Goal: Task Accomplishment & Management: Complete application form

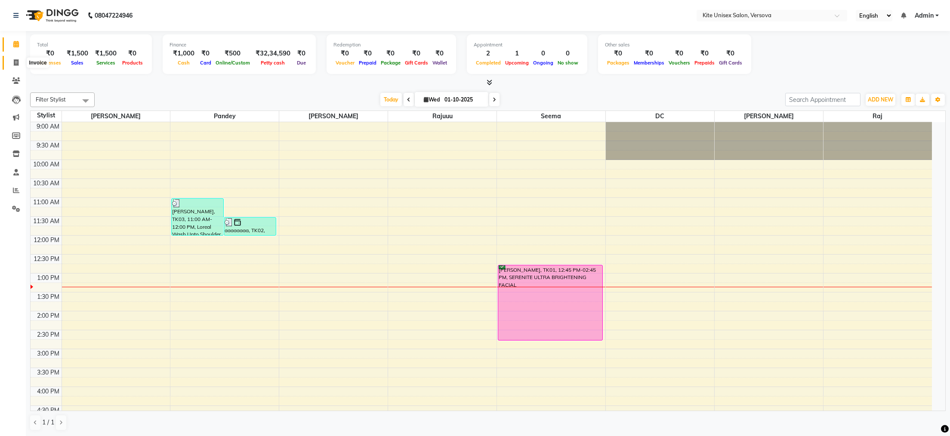
click at [17, 62] on icon at bounding box center [16, 62] width 5 height 6
select select "service"
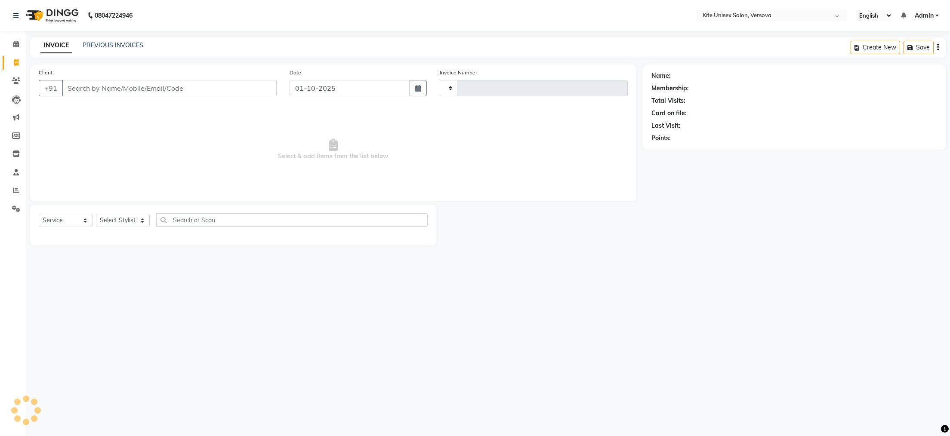
type input "2894"
select select "6093"
click at [140, 90] on input "Client" at bounding box center [169, 88] width 215 height 16
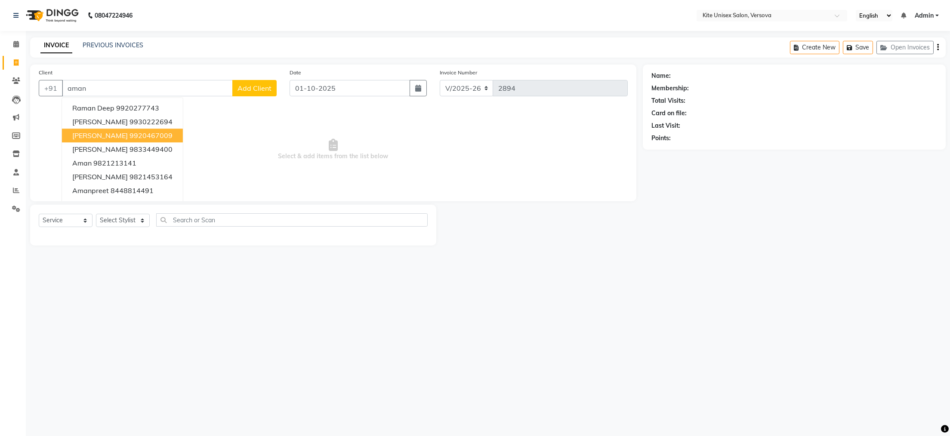
click at [130, 136] on ngb-highlight "9920467009" at bounding box center [151, 135] width 43 height 9
type input "9920467009"
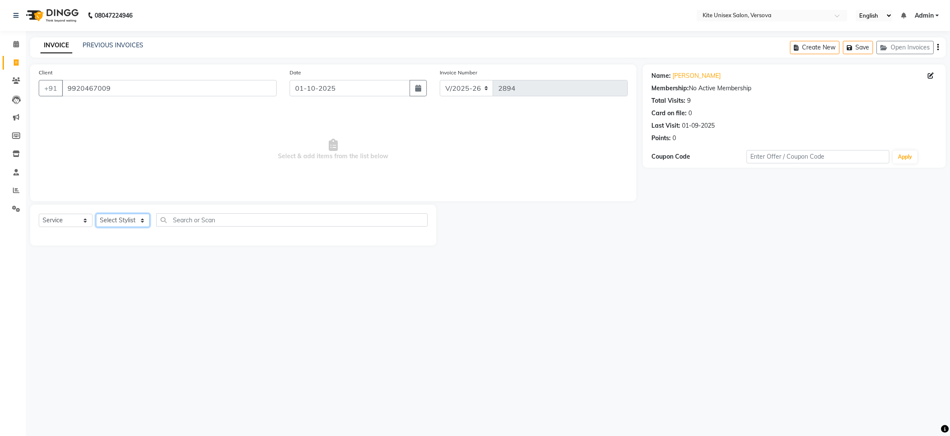
click at [142, 221] on select "Select Stylist [PERSON_NAME] DC [PERSON_NAME] [PERSON_NAME] Rajuuu [PERSON_NAME]" at bounding box center [123, 220] width 54 height 13
select select "68437"
click at [96, 214] on select "Select Stylist [PERSON_NAME] DC [PERSON_NAME] [PERSON_NAME] Rajuuu [PERSON_NAME]" at bounding box center [123, 220] width 54 height 13
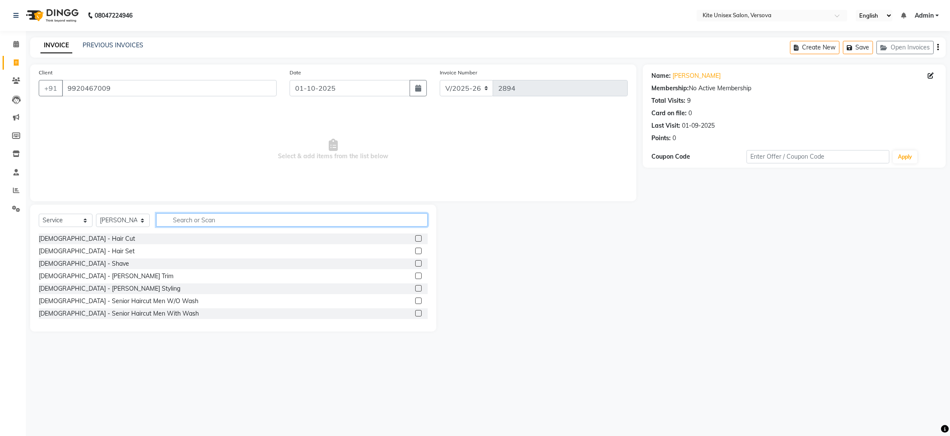
click at [197, 221] on input "text" at bounding box center [292, 219] width 272 height 13
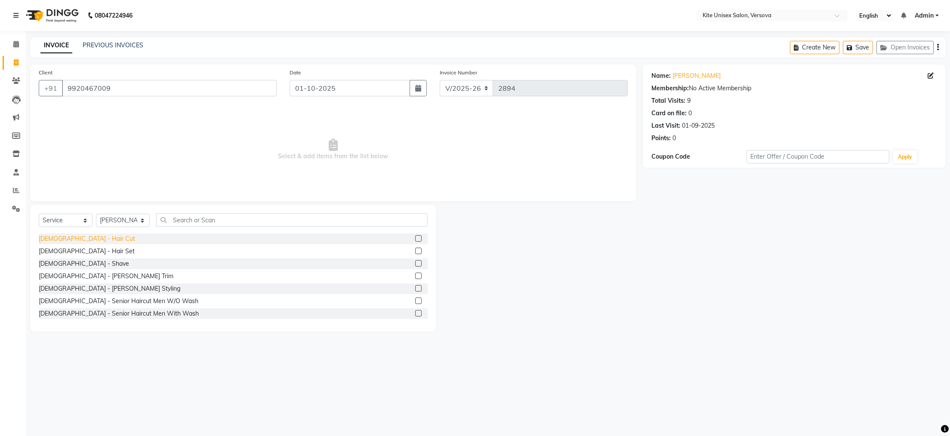
click at [60, 238] on div "[DEMOGRAPHIC_DATA] - Hair Cut" at bounding box center [87, 239] width 96 height 9
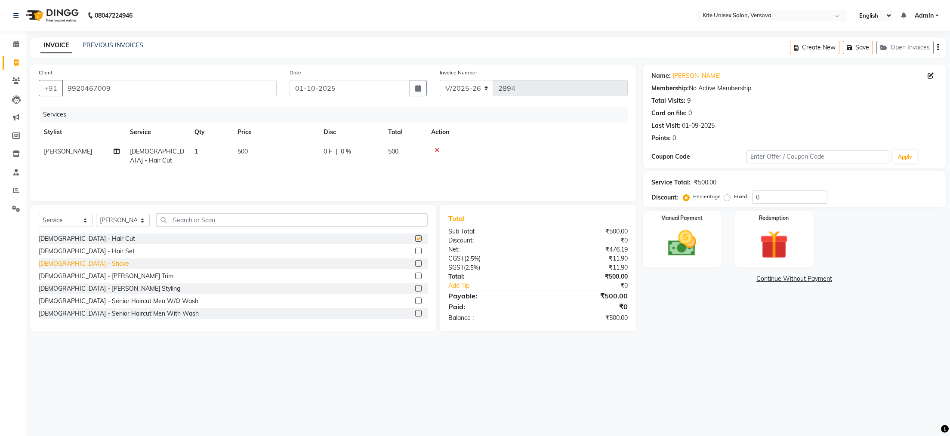
checkbox input "false"
click at [62, 274] on div "[DEMOGRAPHIC_DATA] - [PERSON_NAME] Trim" at bounding box center [106, 276] width 135 height 9
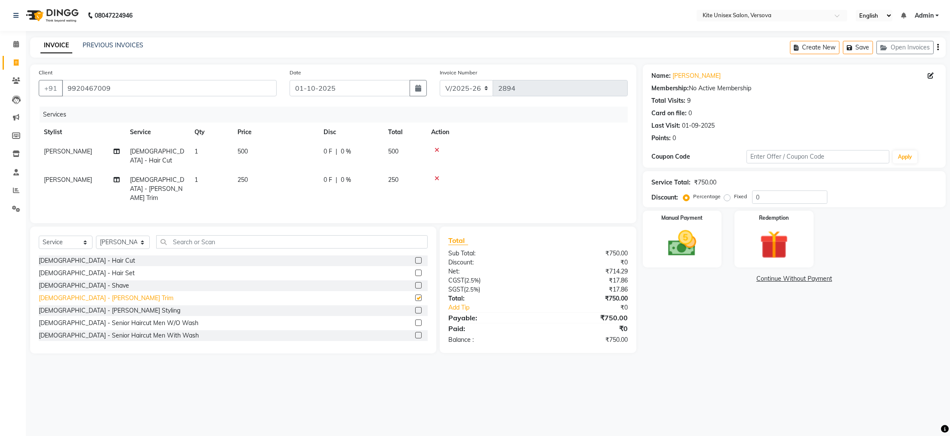
checkbox input "false"
click at [692, 242] on img at bounding box center [682, 244] width 48 height 34
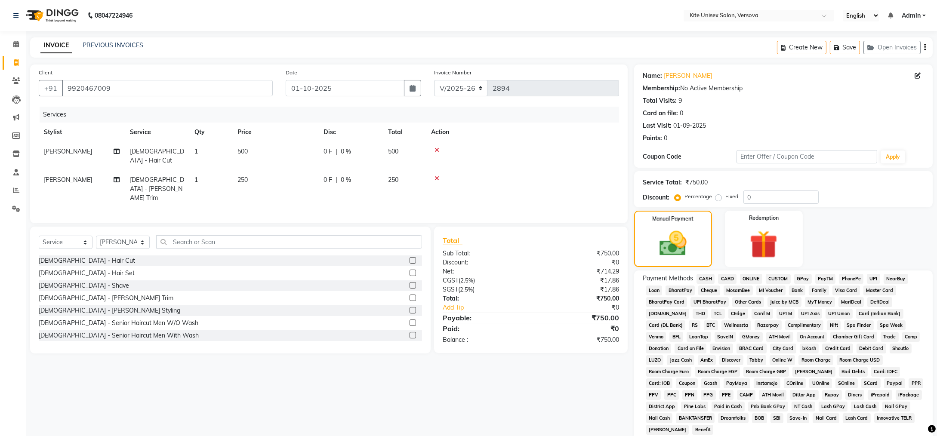
click at [704, 277] on span "CASH" at bounding box center [706, 279] width 19 height 10
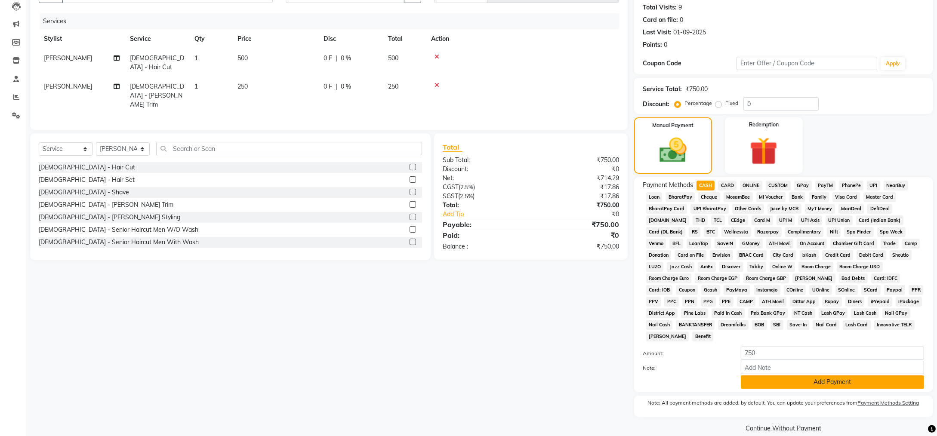
click at [844, 376] on button "Add Payment" at bounding box center [832, 382] width 183 height 13
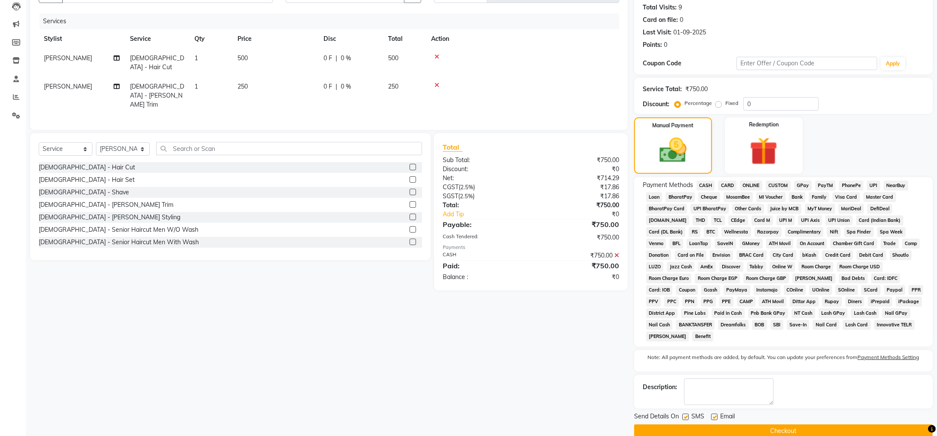
click at [794, 425] on button "Checkout" at bounding box center [783, 431] width 299 height 13
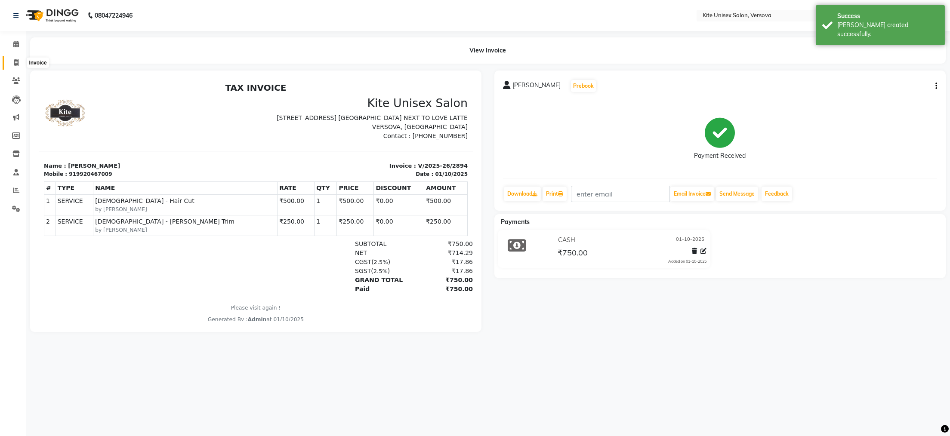
click at [15, 62] on icon at bounding box center [16, 62] width 5 height 6
select select "service"
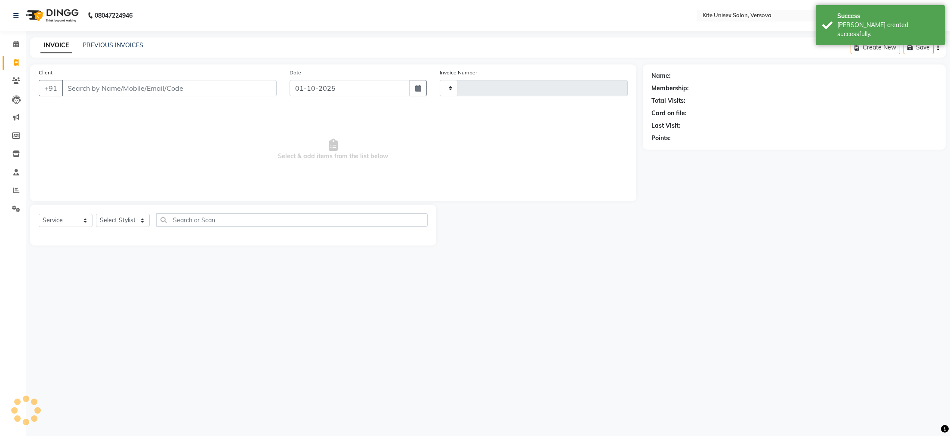
type input "2895"
select select "6093"
click at [84, 88] on input "Client" at bounding box center [169, 88] width 215 height 16
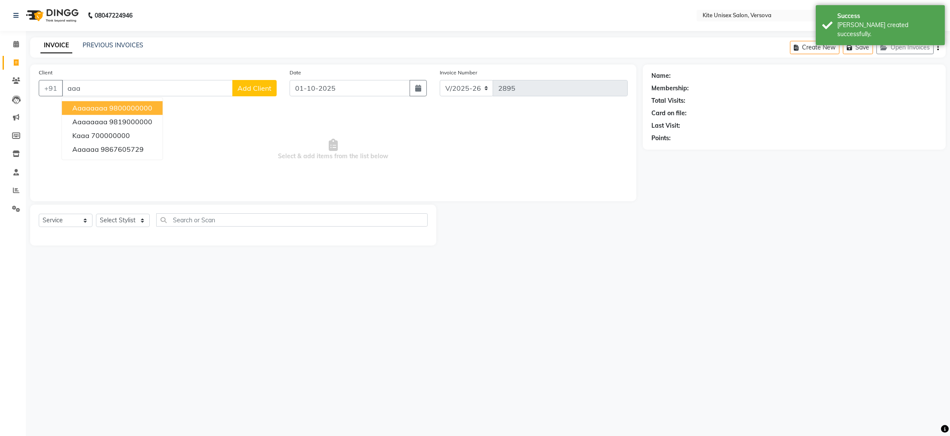
click at [134, 106] on ngb-highlight "9800000000" at bounding box center [130, 108] width 43 height 9
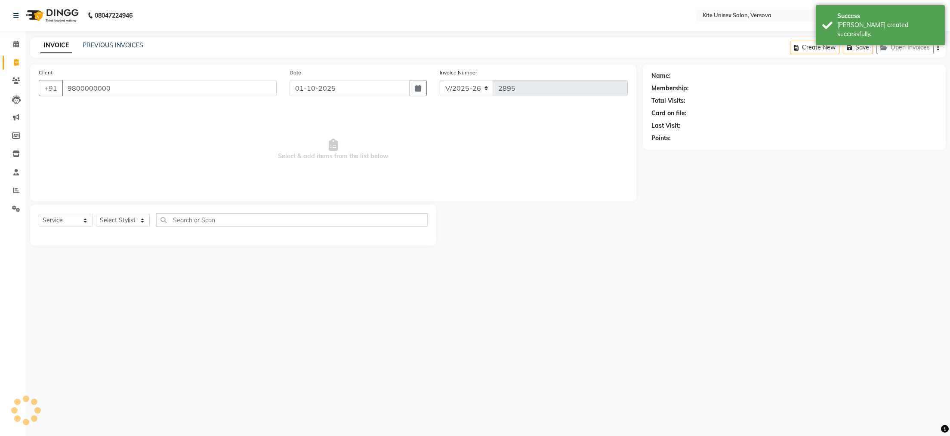
type input "9800000000"
click at [142, 220] on select "Select Stylist [PERSON_NAME] DC [PERSON_NAME] [PERSON_NAME] Rajuuu [PERSON_NAME]" at bounding box center [123, 220] width 54 height 13
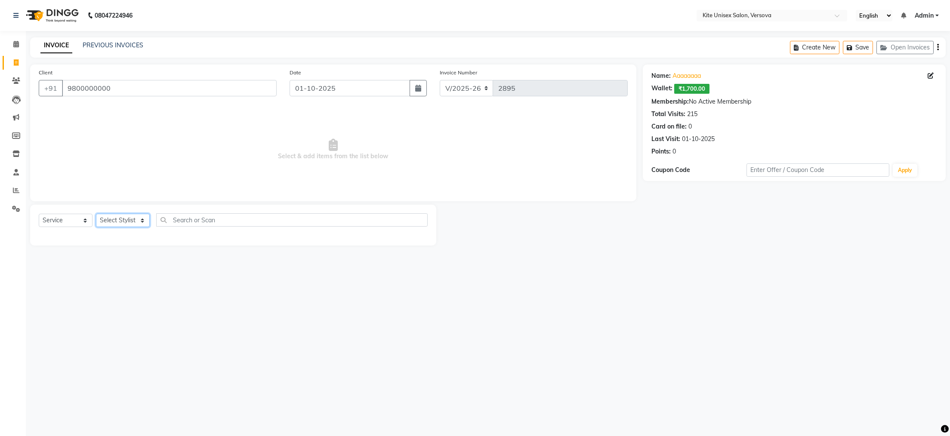
select select "44558"
click at [96, 214] on select "Select Stylist [PERSON_NAME] DC [PERSON_NAME] [PERSON_NAME] Rajuuu [PERSON_NAME]" at bounding box center [123, 220] width 54 height 13
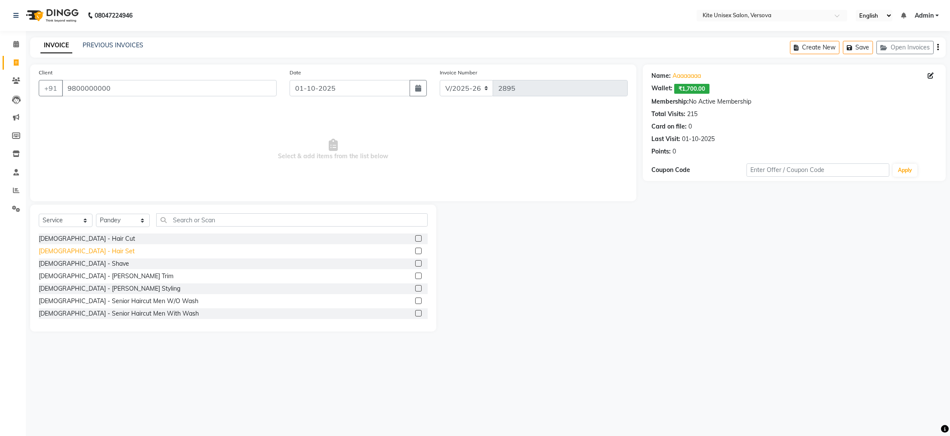
click at [69, 250] on div "[DEMOGRAPHIC_DATA] - Hair Set" at bounding box center [87, 251] width 96 height 9
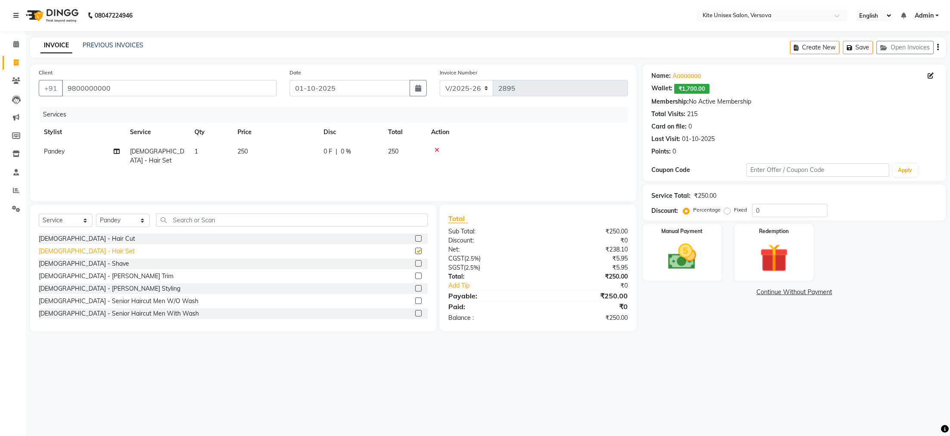
checkbox input "false"
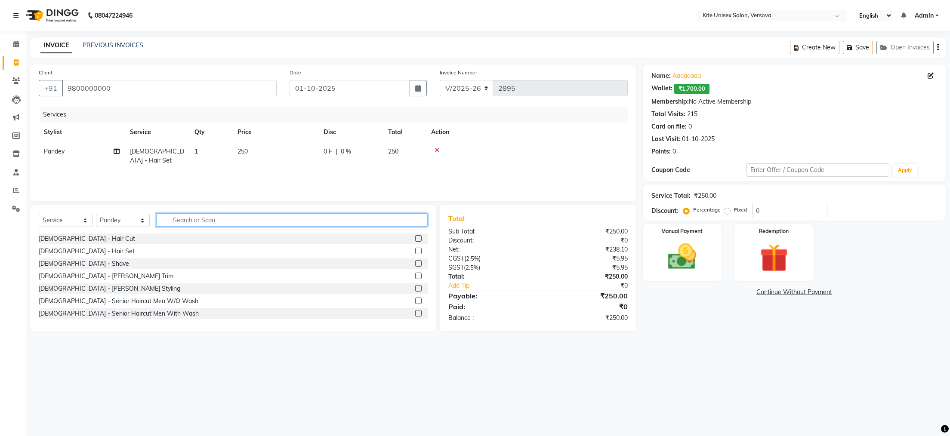
click at [196, 221] on input "text" at bounding box center [292, 219] width 272 height 13
type input "colo"
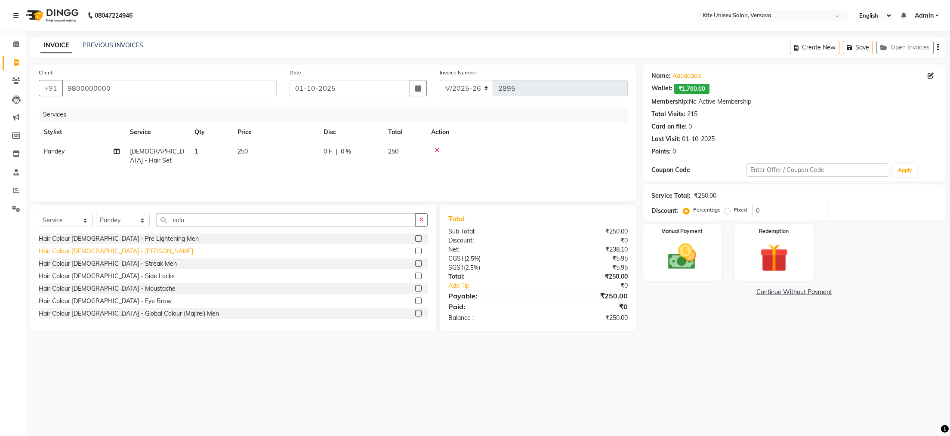
click at [96, 250] on div "Hair Colour [DEMOGRAPHIC_DATA] - [PERSON_NAME]" at bounding box center [116, 251] width 154 height 9
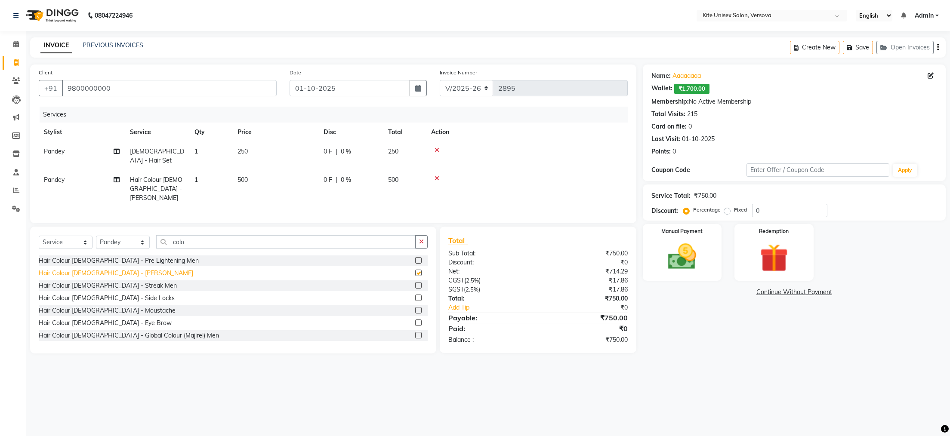
checkbox input "false"
click at [279, 170] on td "500" at bounding box center [275, 188] width 86 height 37
select select "44558"
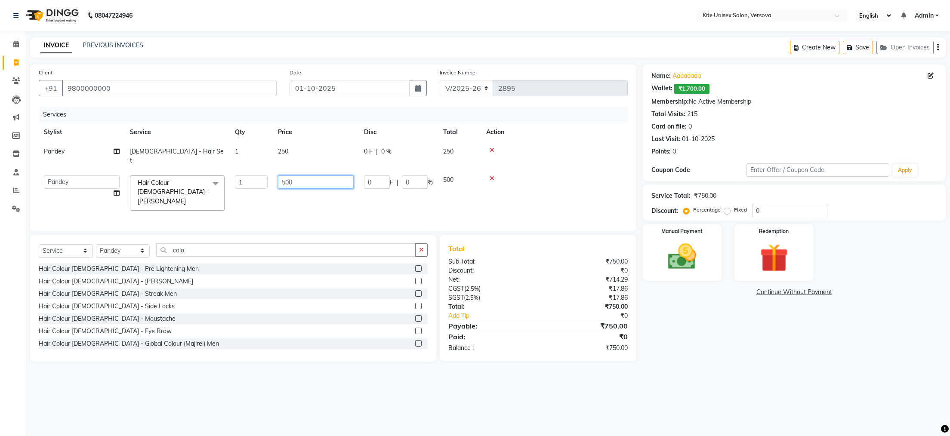
click at [305, 176] on input "500" at bounding box center [316, 182] width 76 height 13
type input "5"
type input "700"
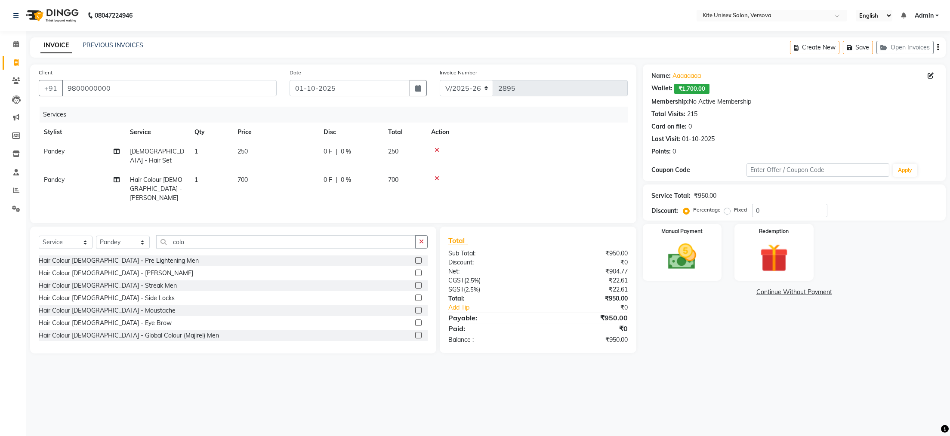
click at [297, 198] on div "Services Stylist Service Qty Price Disc Total Action Pandey [DEMOGRAPHIC_DATA] …" at bounding box center [333, 161] width 589 height 108
click at [685, 247] on img at bounding box center [682, 257] width 48 height 34
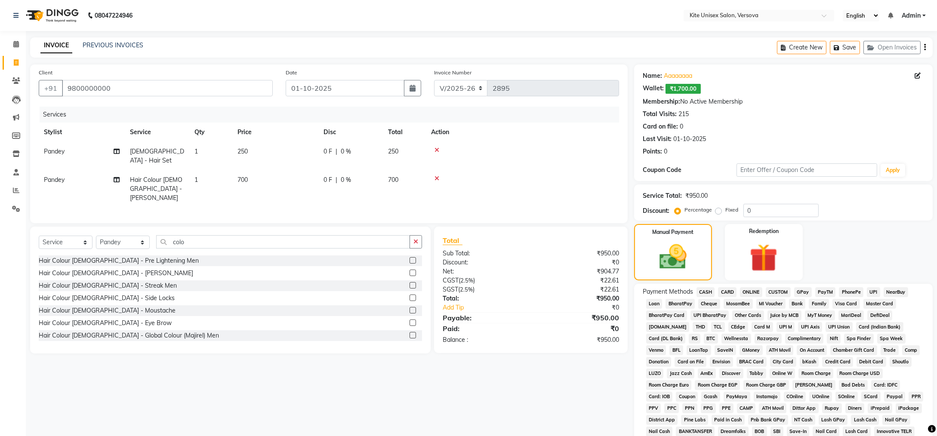
click at [802, 293] on span "GPay" at bounding box center [803, 292] width 18 height 10
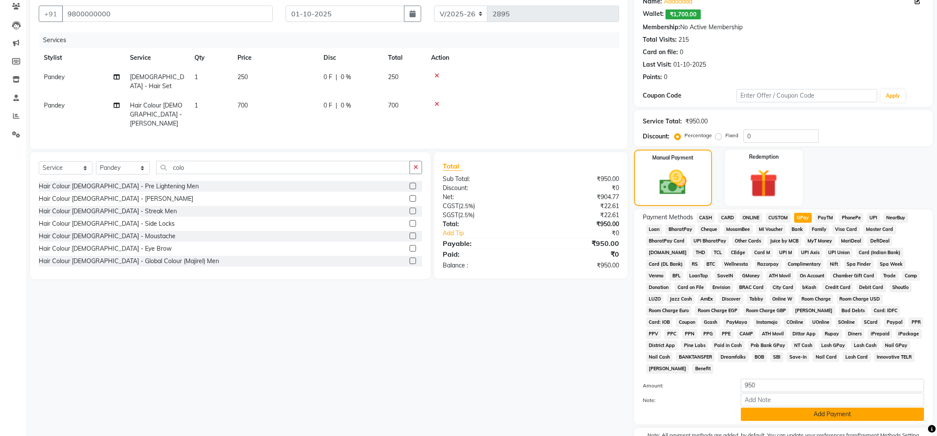
click at [855, 408] on button "Add Payment" at bounding box center [832, 414] width 183 height 13
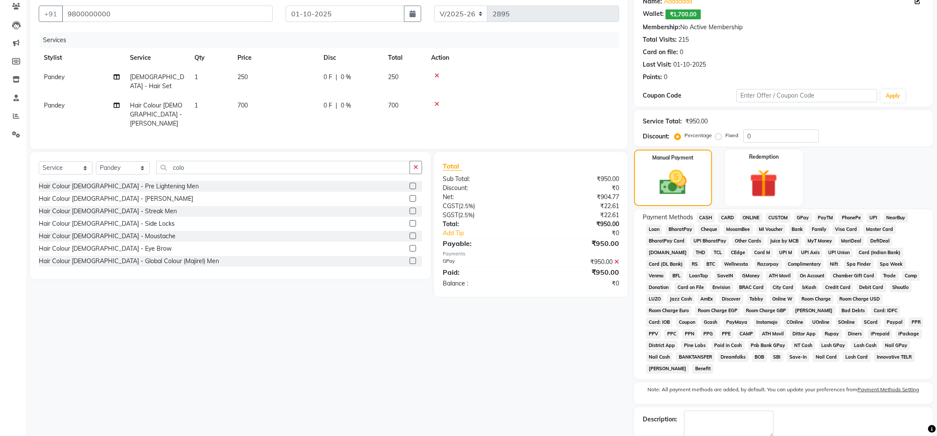
scroll to position [109, 0]
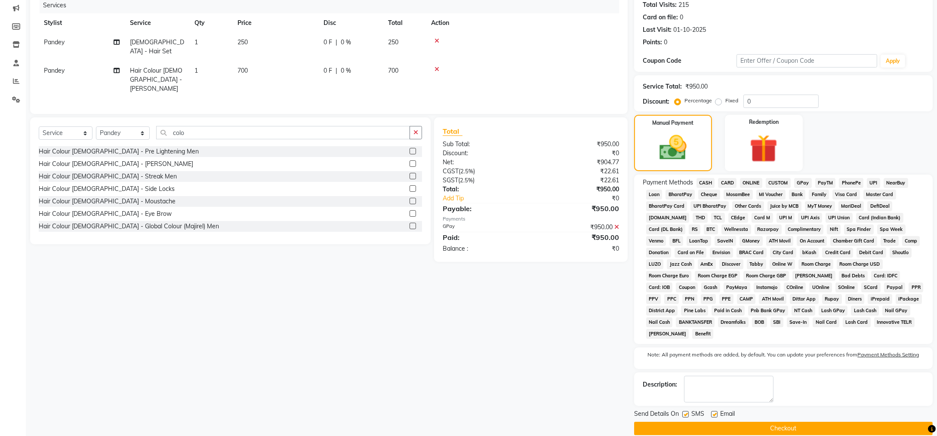
click at [792, 422] on button "Checkout" at bounding box center [783, 428] width 299 height 13
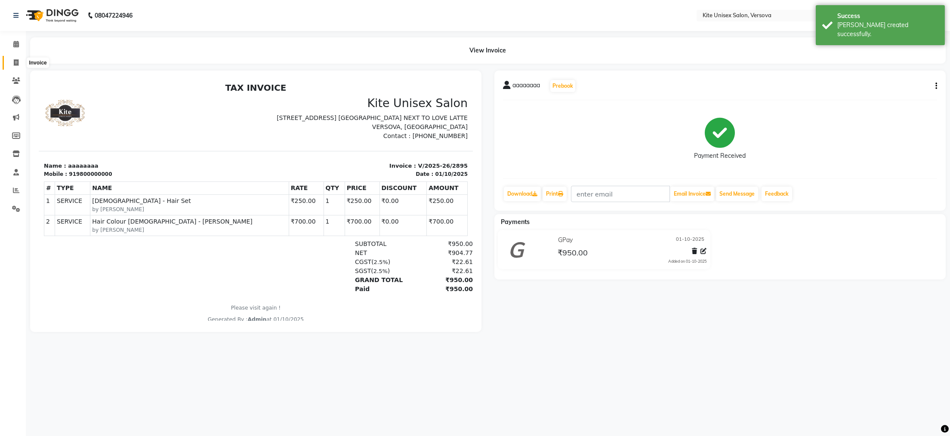
click at [14, 61] on icon at bounding box center [16, 62] width 5 height 6
select select "6093"
select select "service"
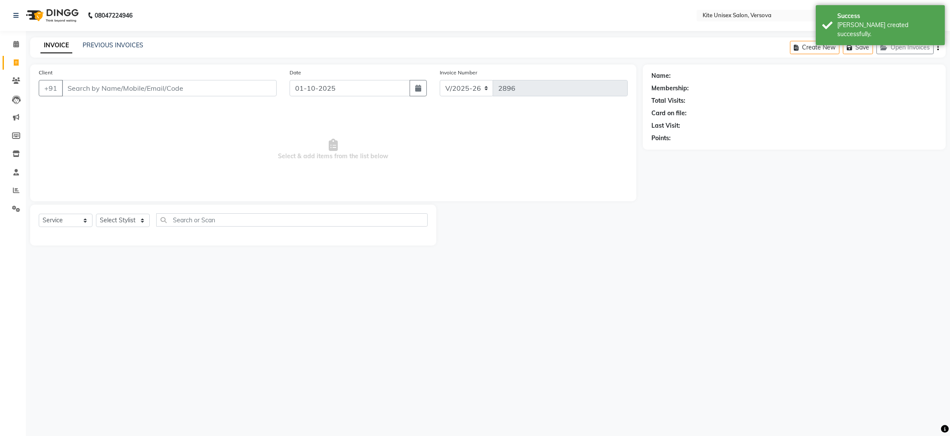
click at [100, 87] on input "Client" at bounding box center [169, 88] width 215 height 16
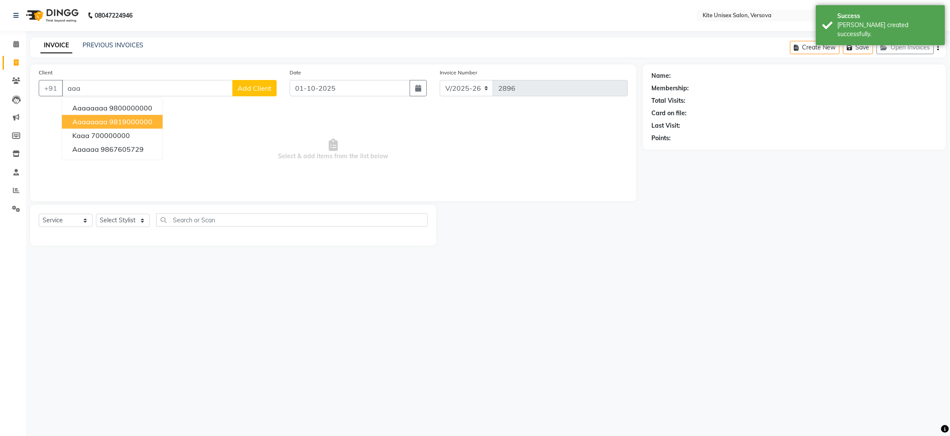
click at [94, 116] on button "aaaaaaaa 9819000000" at bounding box center [112, 122] width 101 height 14
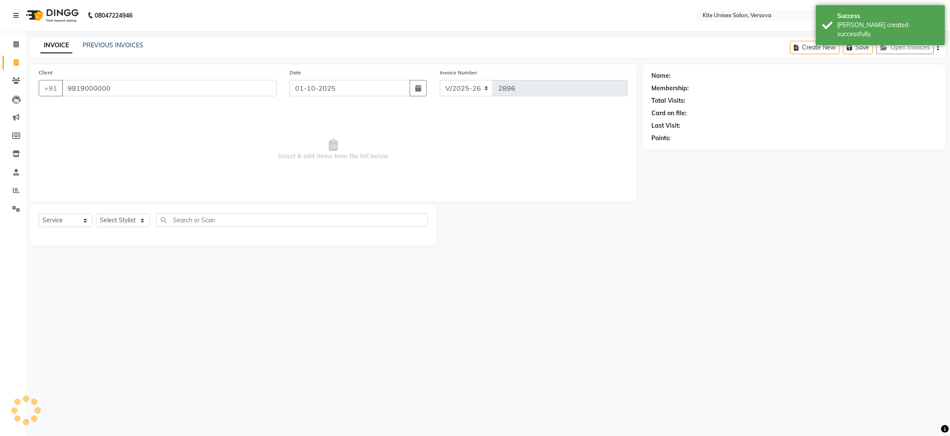
type input "9819000000"
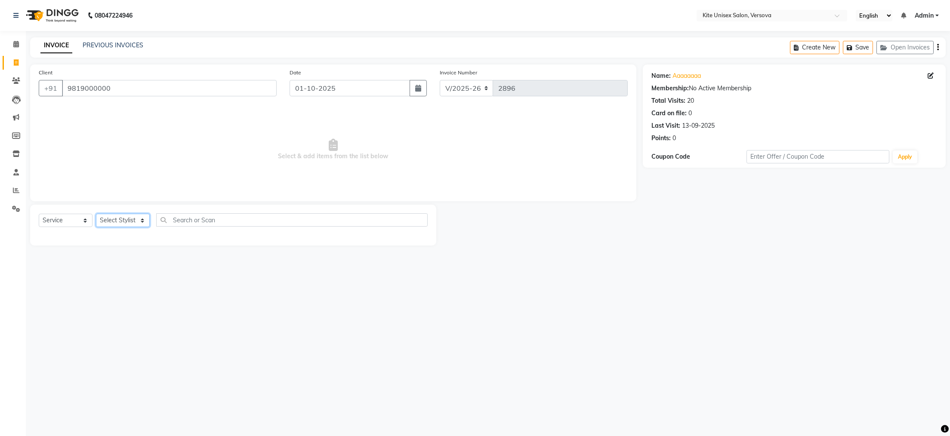
click at [140, 221] on select "Select Stylist [PERSON_NAME] DC [PERSON_NAME] [PERSON_NAME] Rajuuu [PERSON_NAME]" at bounding box center [123, 220] width 54 height 13
select select "44558"
click at [96, 214] on select "Select Stylist [PERSON_NAME] DC [PERSON_NAME] [PERSON_NAME] Rajuuu [PERSON_NAME]" at bounding box center [123, 220] width 54 height 13
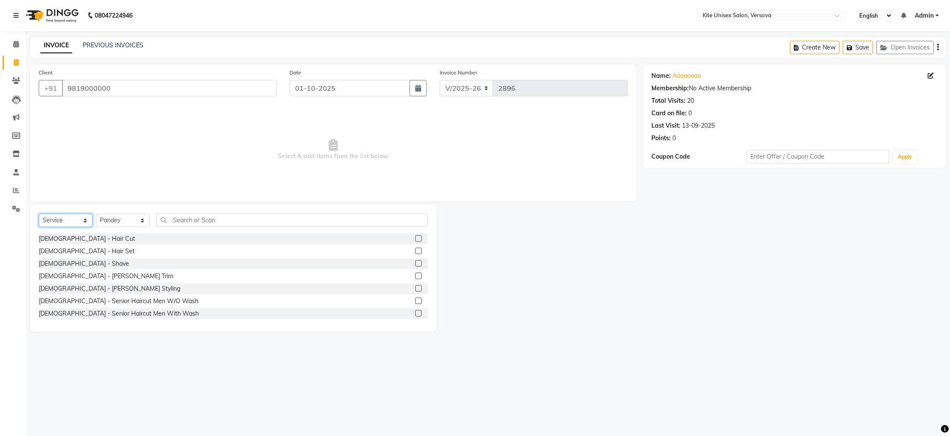
click at [85, 220] on select "Select Service Product Membership Package Voucher Prepaid Gift Card" at bounding box center [66, 220] width 54 height 13
select select "product"
click at [39, 214] on select "Select Service Product Membership Package Voucher Prepaid Gift Card" at bounding box center [66, 220] width 54 height 13
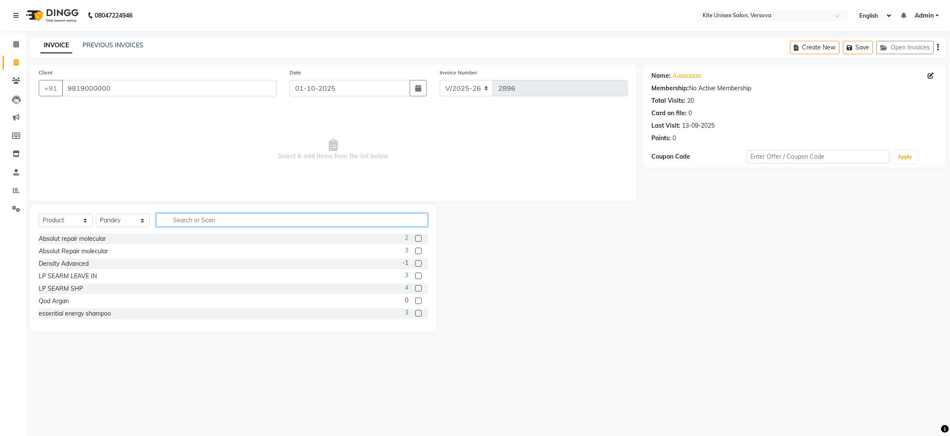
click at [229, 222] on input "text" at bounding box center [292, 219] width 272 height 13
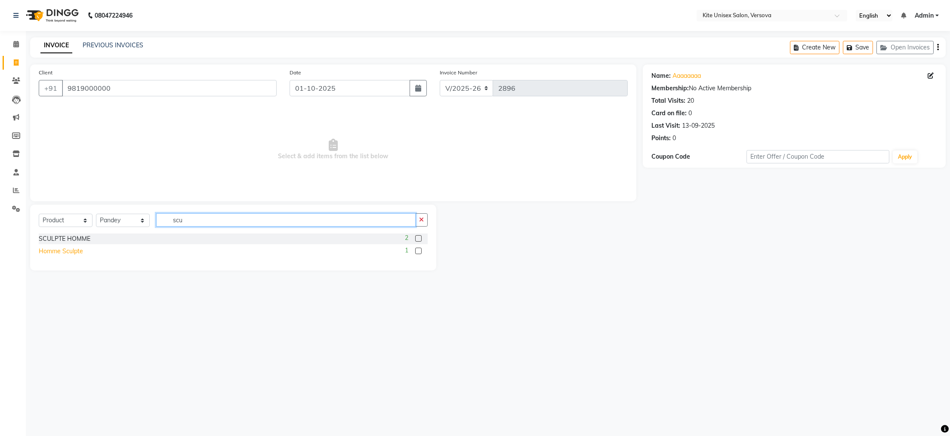
type input "scu"
click at [56, 250] on div "Homme Sculpte" at bounding box center [61, 251] width 44 height 9
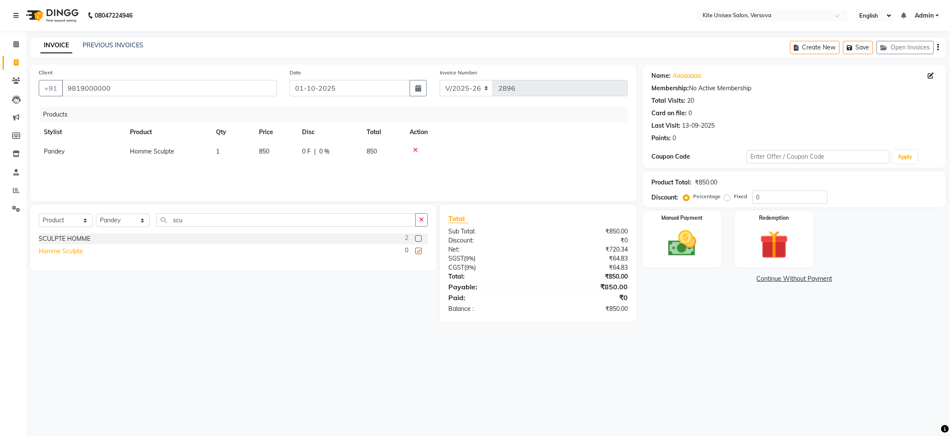
checkbox input "false"
click at [64, 238] on div "SCULPTE HOMME" at bounding box center [65, 239] width 52 height 9
checkbox input "false"
click at [417, 149] on icon at bounding box center [415, 150] width 5 height 6
click at [279, 151] on td "850" at bounding box center [275, 151] width 43 height 19
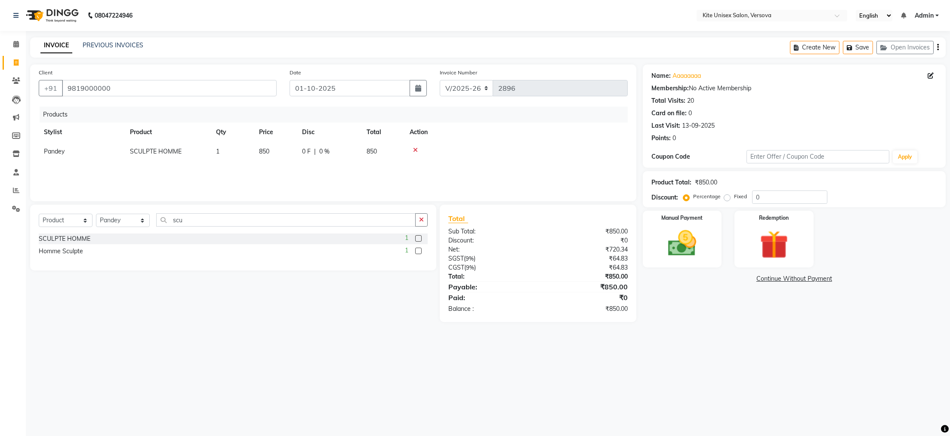
select select "44558"
click at [286, 154] on input "850" at bounding box center [275, 153] width 33 height 13
type input "8"
type input "1000"
click at [293, 172] on div "Products Stylist Product Qty Price Disc Total Action [PERSON_NAME] DC [PERSON_N…" at bounding box center [333, 150] width 589 height 86
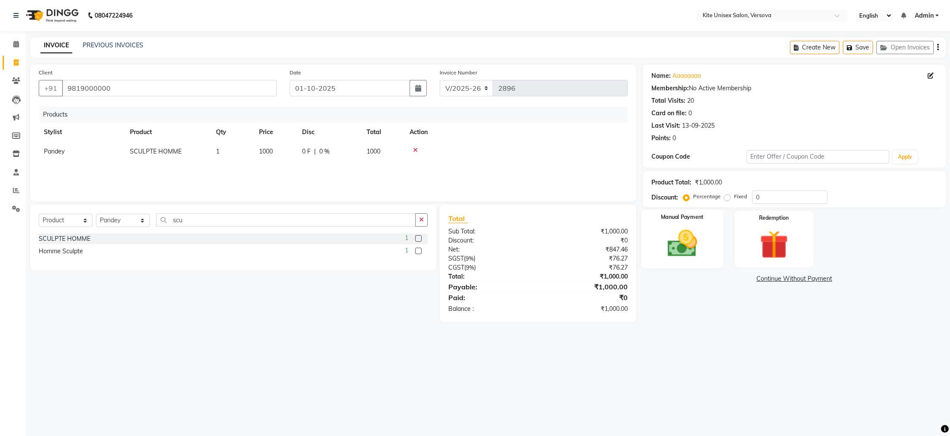
click at [701, 241] on img at bounding box center [682, 244] width 48 height 34
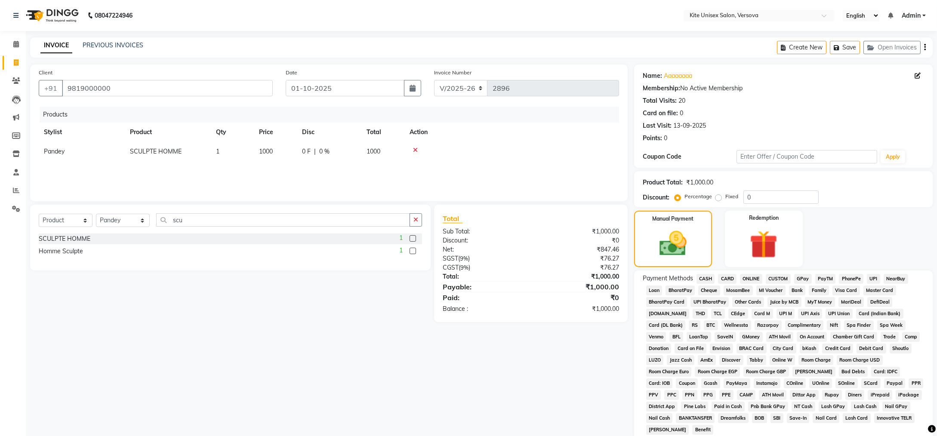
click at [804, 277] on span "GPay" at bounding box center [803, 279] width 18 height 10
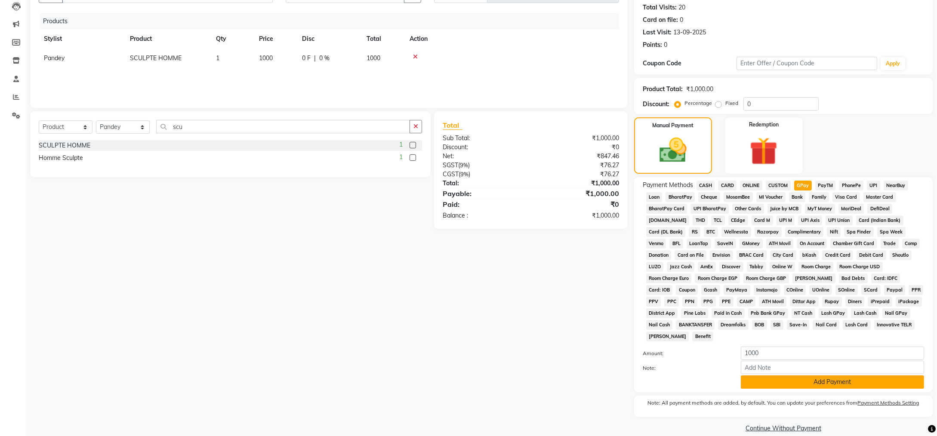
click at [844, 376] on button "Add Payment" at bounding box center [832, 382] width 183 height 13
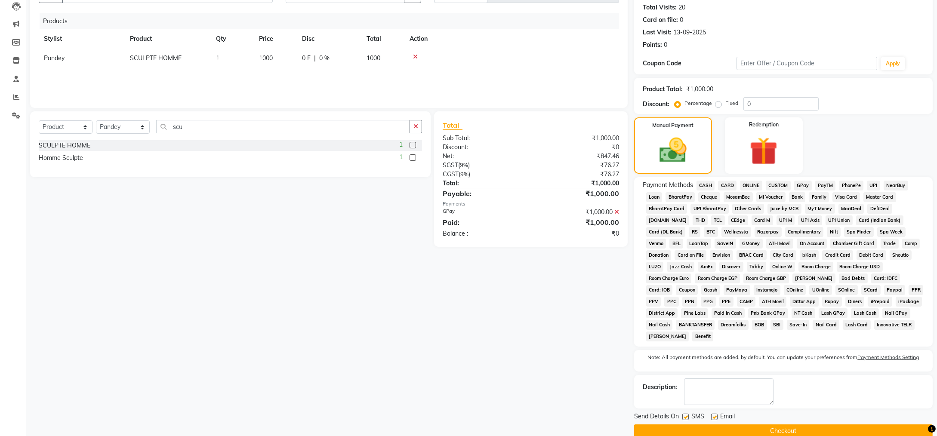
click at [804, 425] on button "Checkout" at bounding box center [783, 431] width 299 height 13
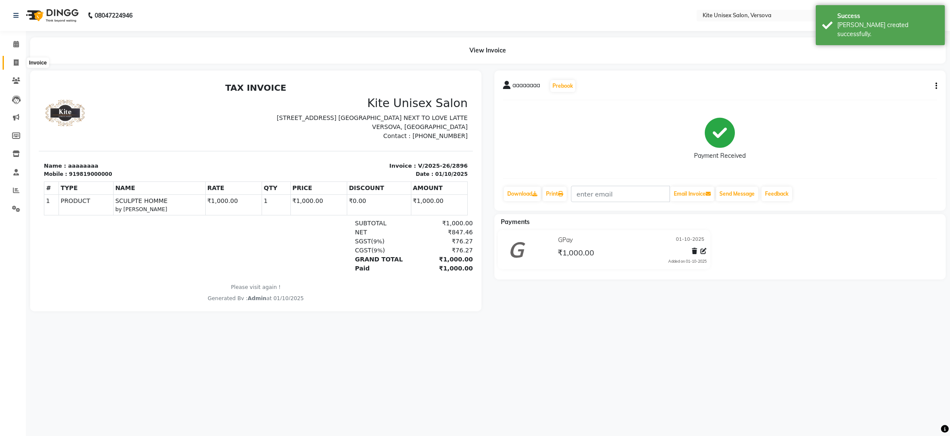
click at [16, 60] on icon at bounding box center [16, 62] width 5 height 6
select select "6093"
select select "service"
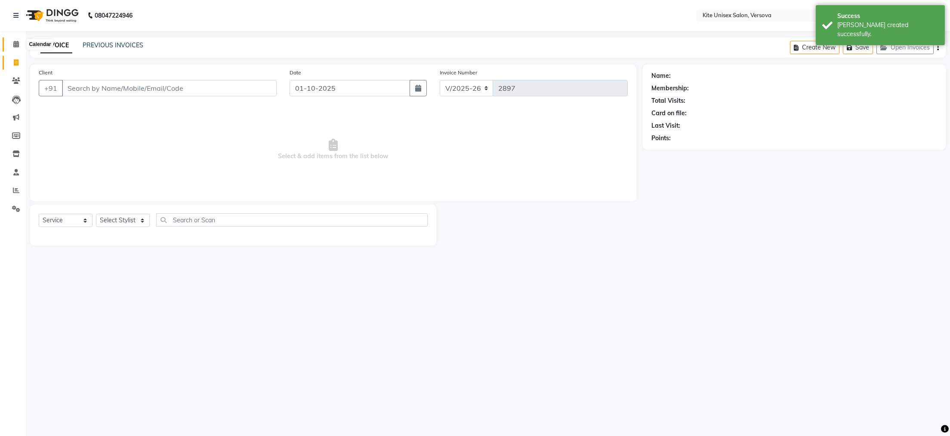
click at [15, 44] on icon at bounding box center [16, 44] width 6 height 6
